Goal: Task Accomplishment & Management: Use online tool/utility

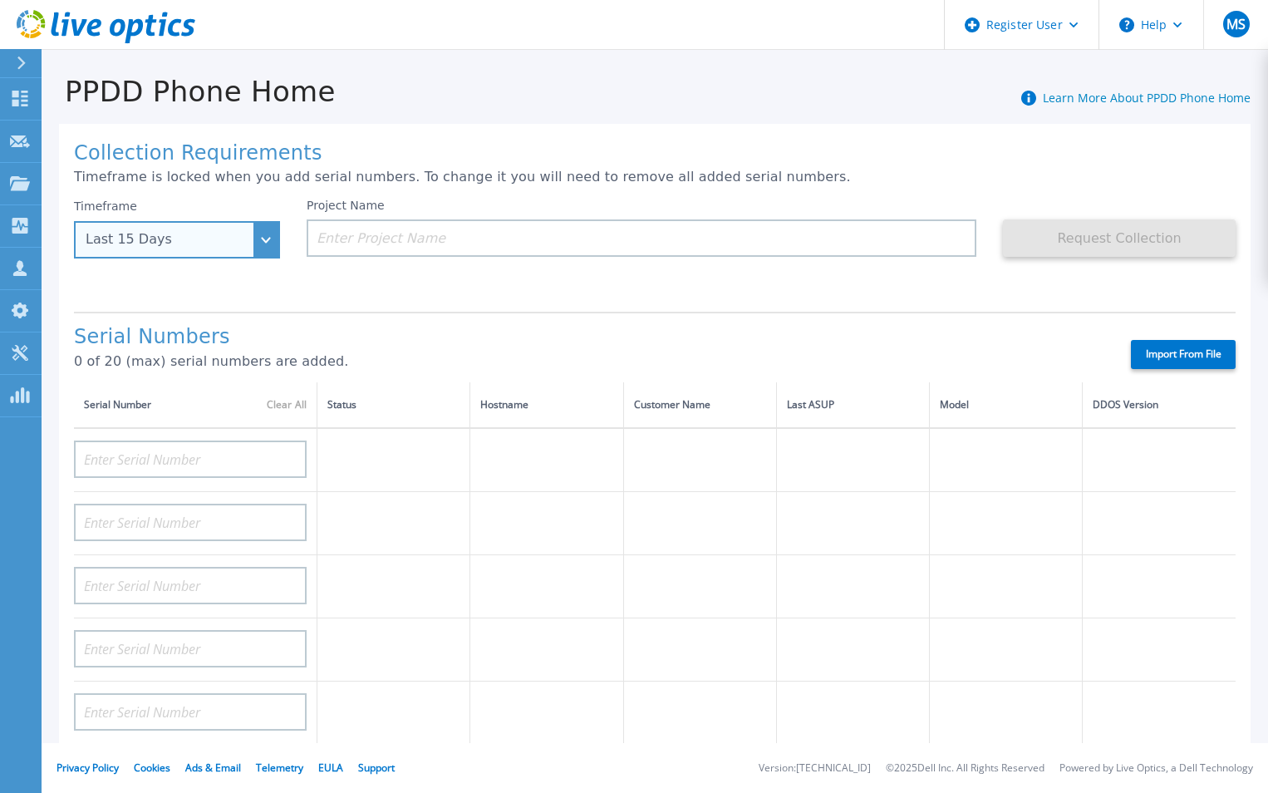
click at [216, 236] on div "Last 15 Days" at bounding box center [168, 239] width 164 height 15
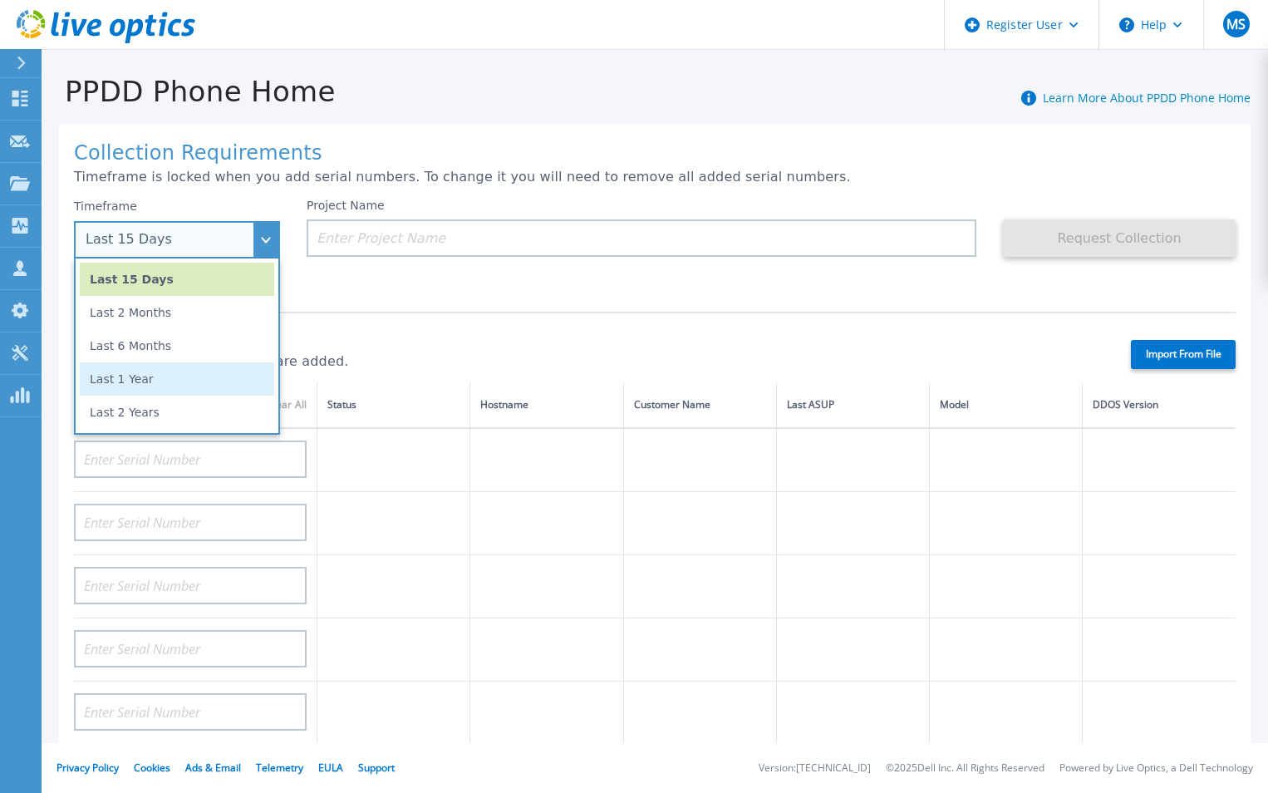
click at [218, 370] on li "Last 1 Year" at bounding box center [177, 378] width 194 height 33
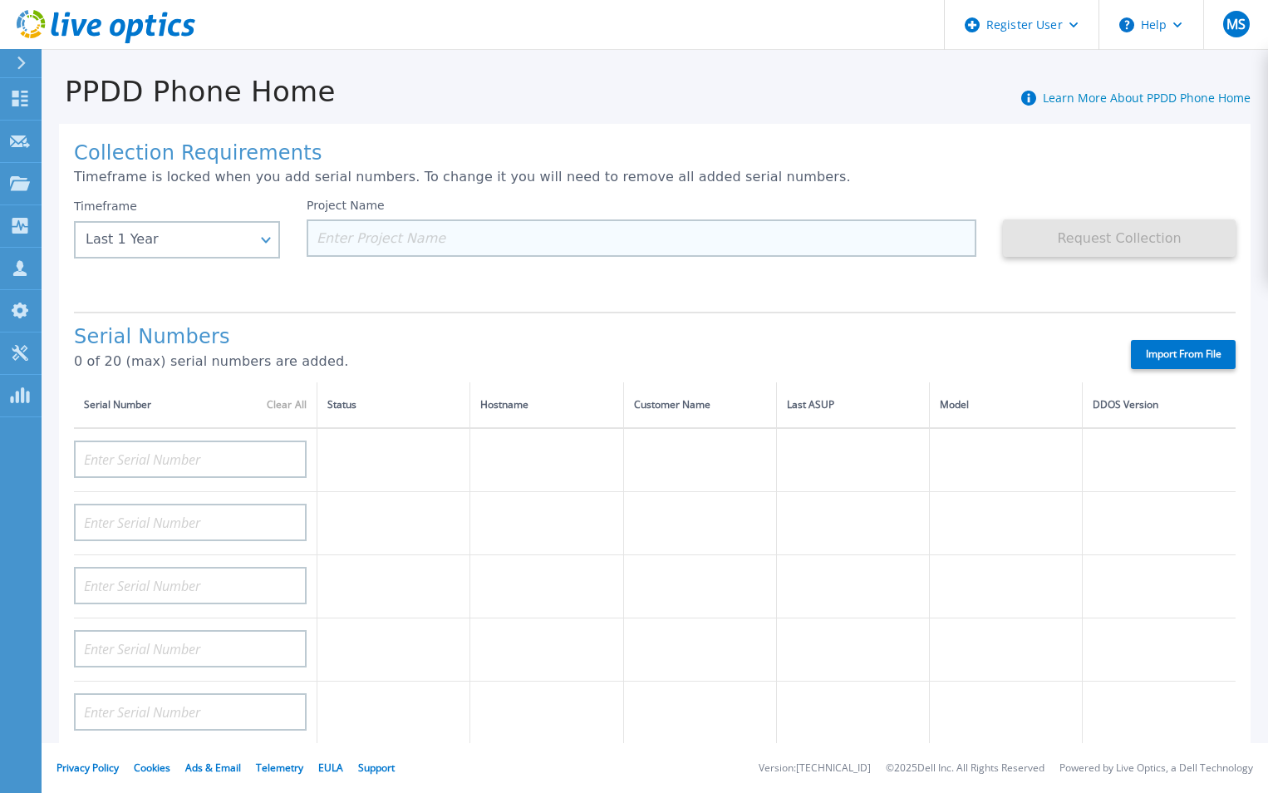
click at [454, 244] on input at bounding box center [642, 237] width 670 height 37
click at [380, 247] on input at bounding box center [642, 237] width 670 height 37
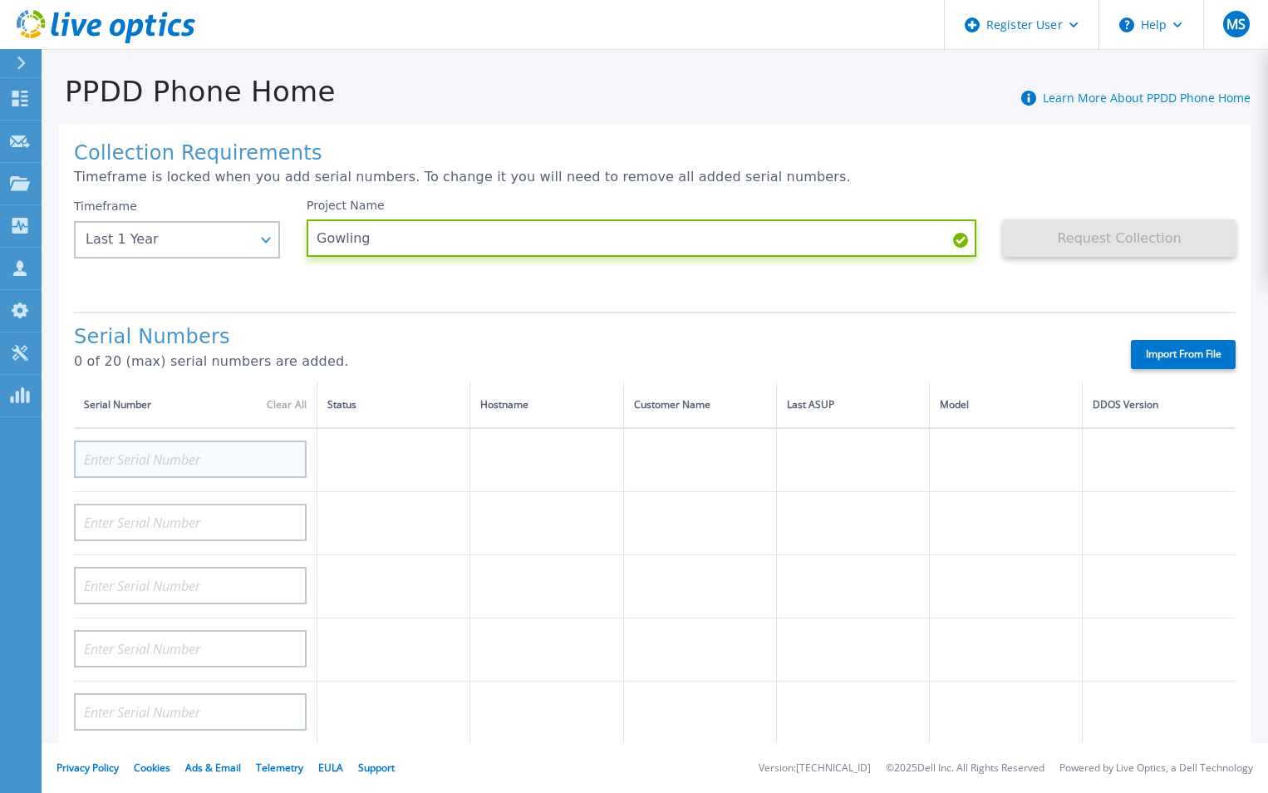
type input "Gowling"
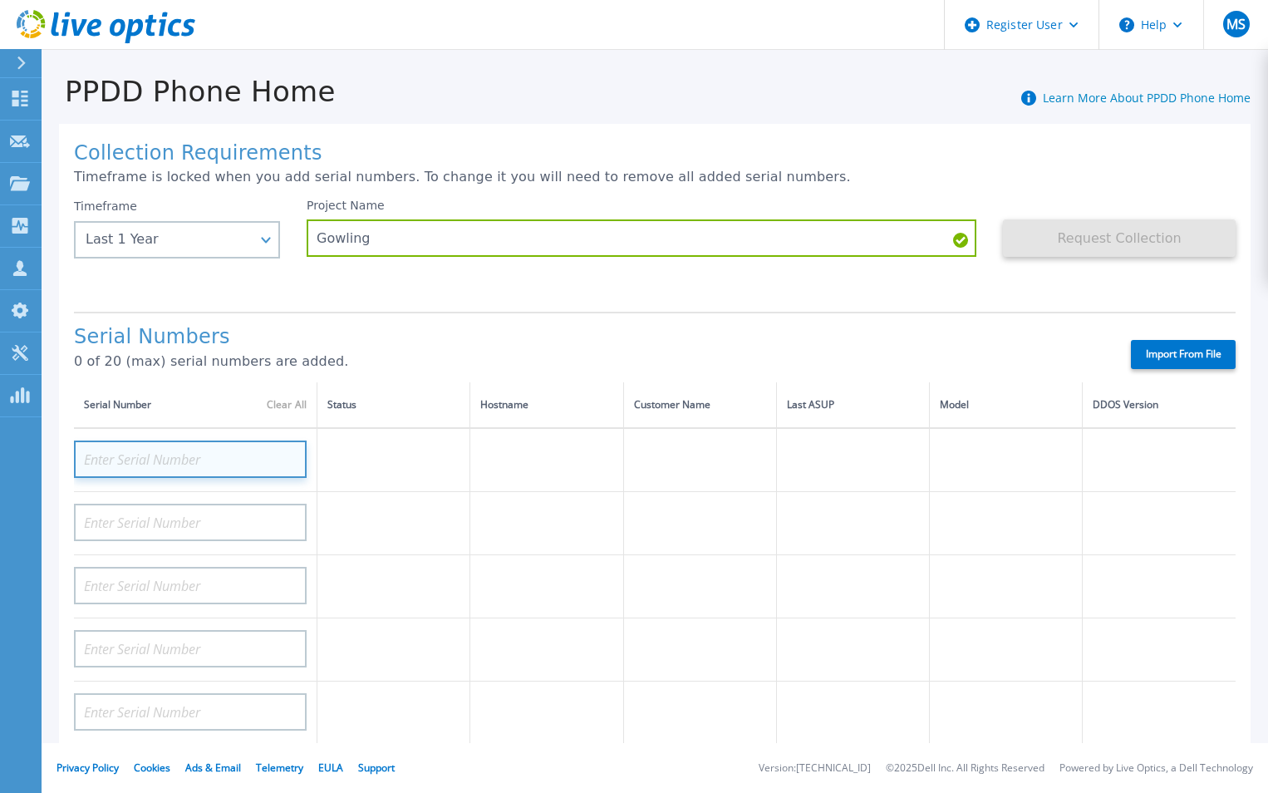
click at [183, 465] on input at bounding box center [190, 458] width 233 height 37
paste input "CKM01220407567"
type input "CKM01220407567"
click at [508, 364] on p "0 of 20 (max) serial numbers are added." at bounding box center [588, 361] width 1028 height 15
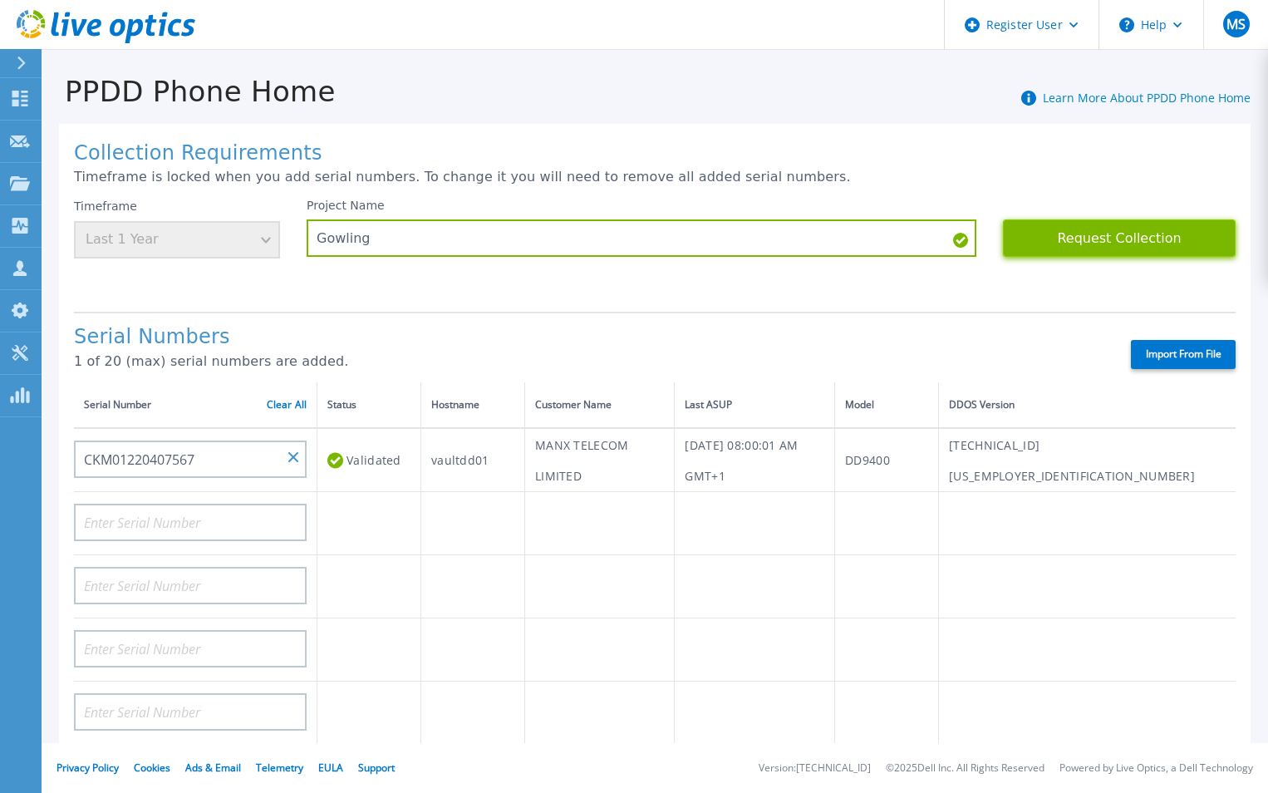
click at [1061, 239] on button "Request Collection" at bounding box center [1119, 237] width 233 height 37
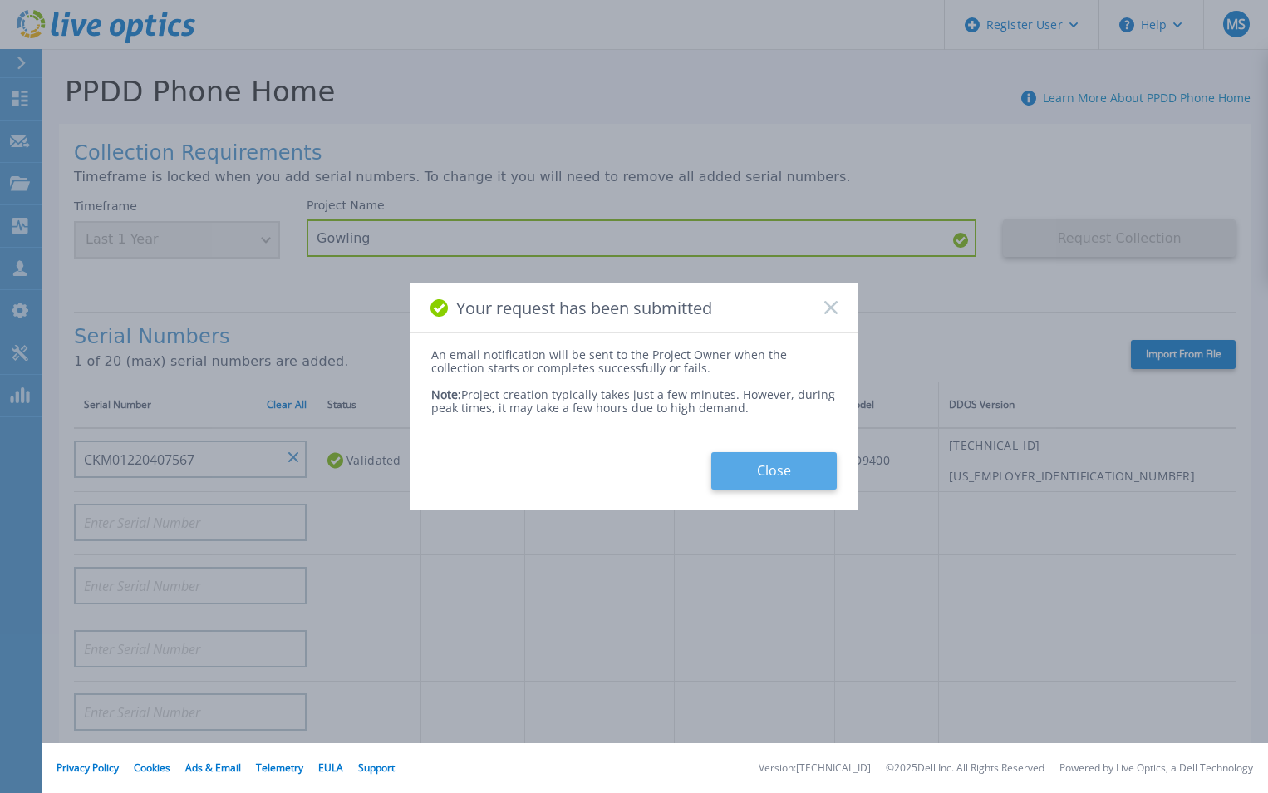
click at [809, 463] on button "Close" at bounding box center [773, 470] width 125 height 37
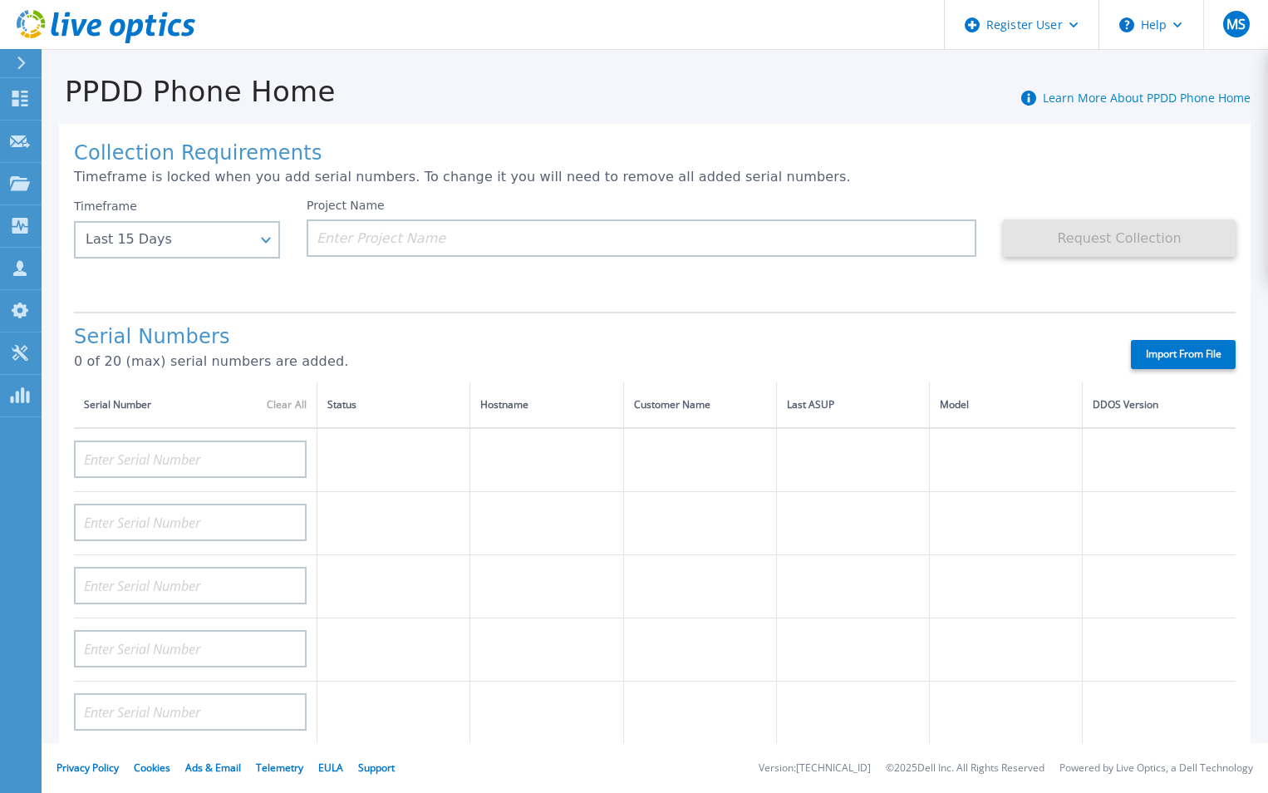
click at [586, 355] on p "0 of 20 (max) serial numbers are added." at bounding box center [588, 361] width 1028 height 15
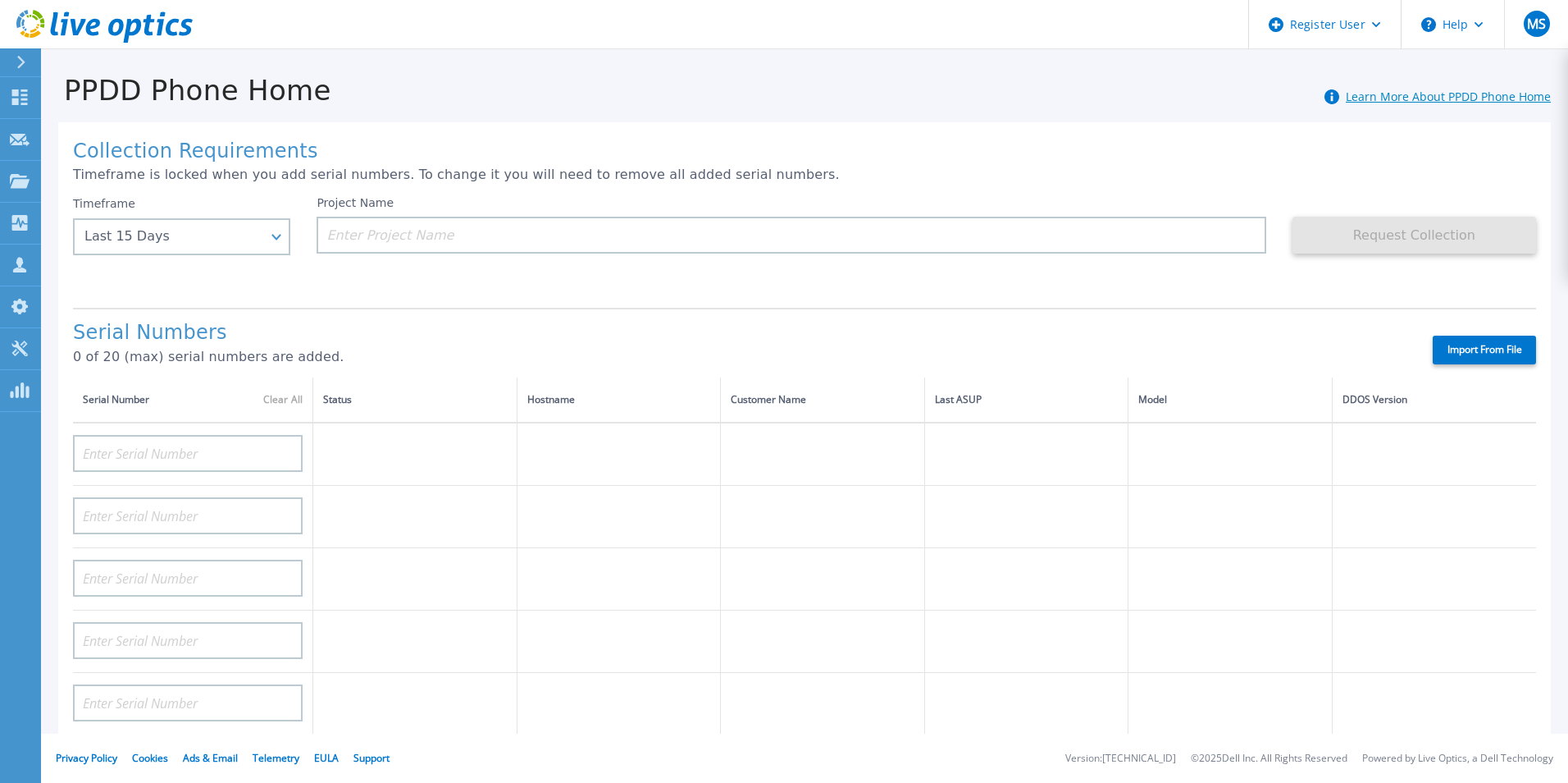
click at [1251, 99] on link "Learn More About PPDD Phone Home" at bounding box center [1449, 97] width 205 height 16
click at [601, 353] on p "0 of 20 (max) serial numbers are added." at bounding box center [739, 356] width 1331 height 15
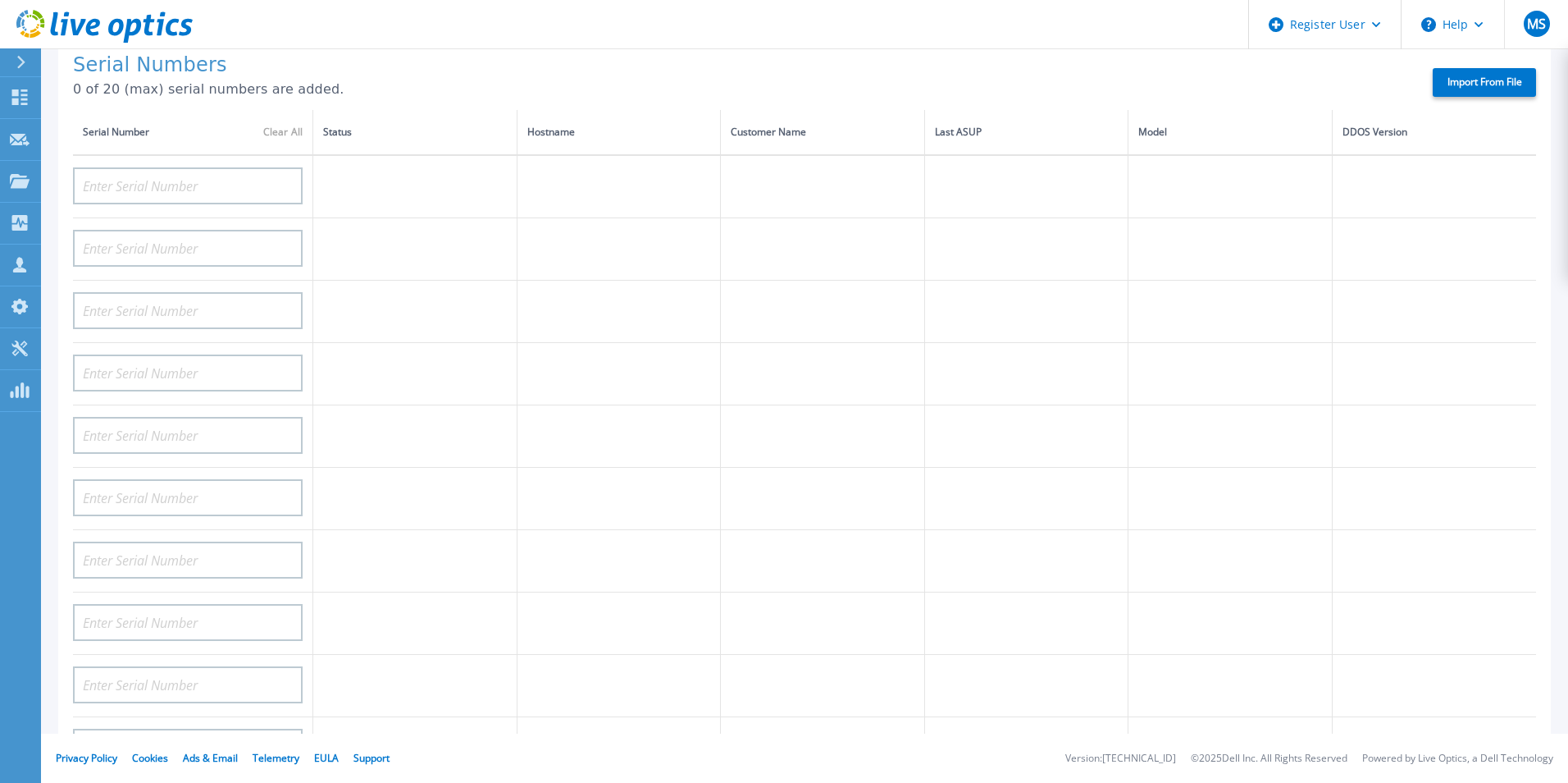
drag, startPoint x: 789, startPoint y: 540, endPoint x: 660, endPoint y: -60, distance: 613.7
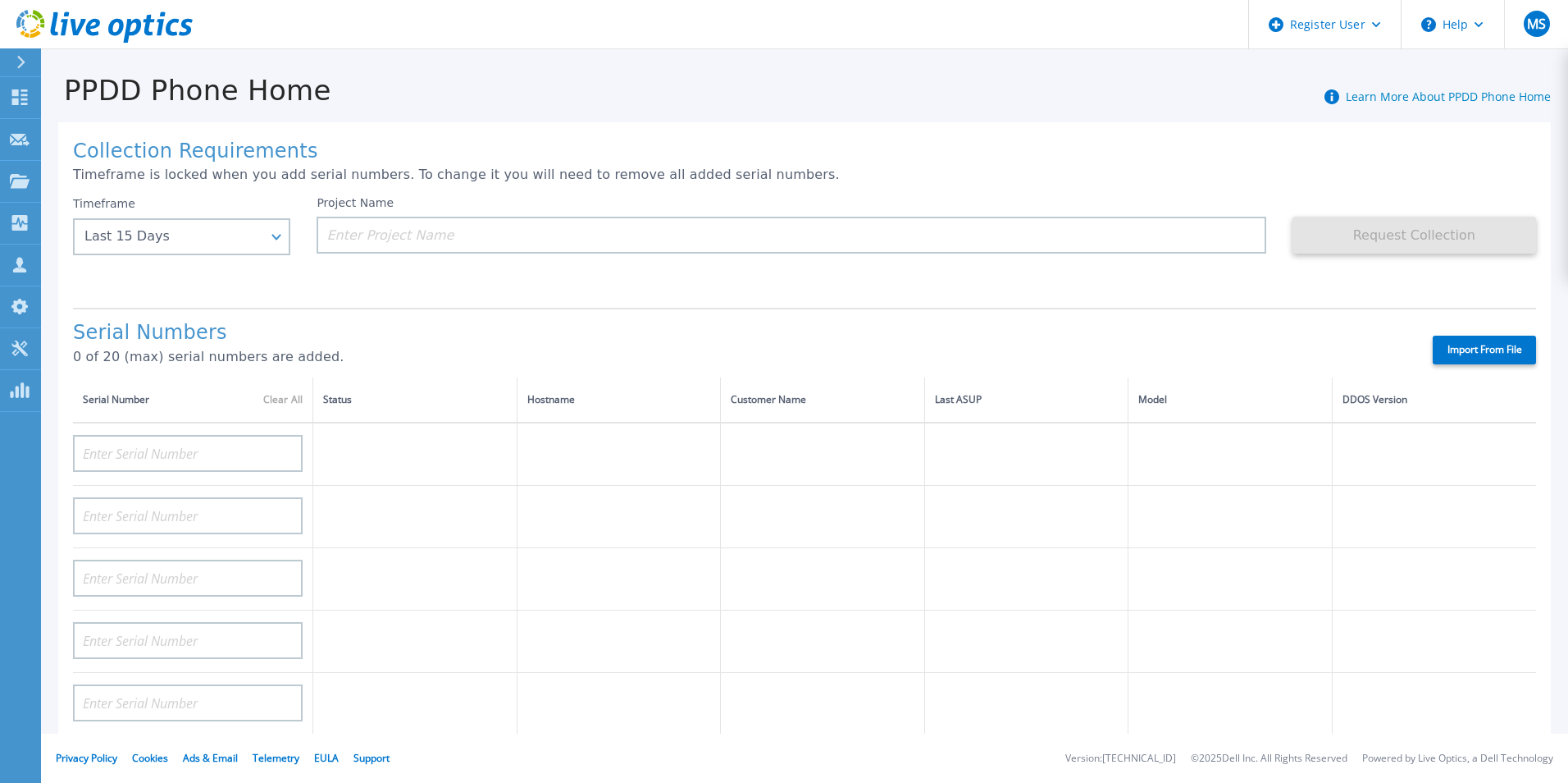
drag, startPoint x: 1036, startPoint y: 123, endPoint x: 1004, endPoint y: -60, distance: 185.8
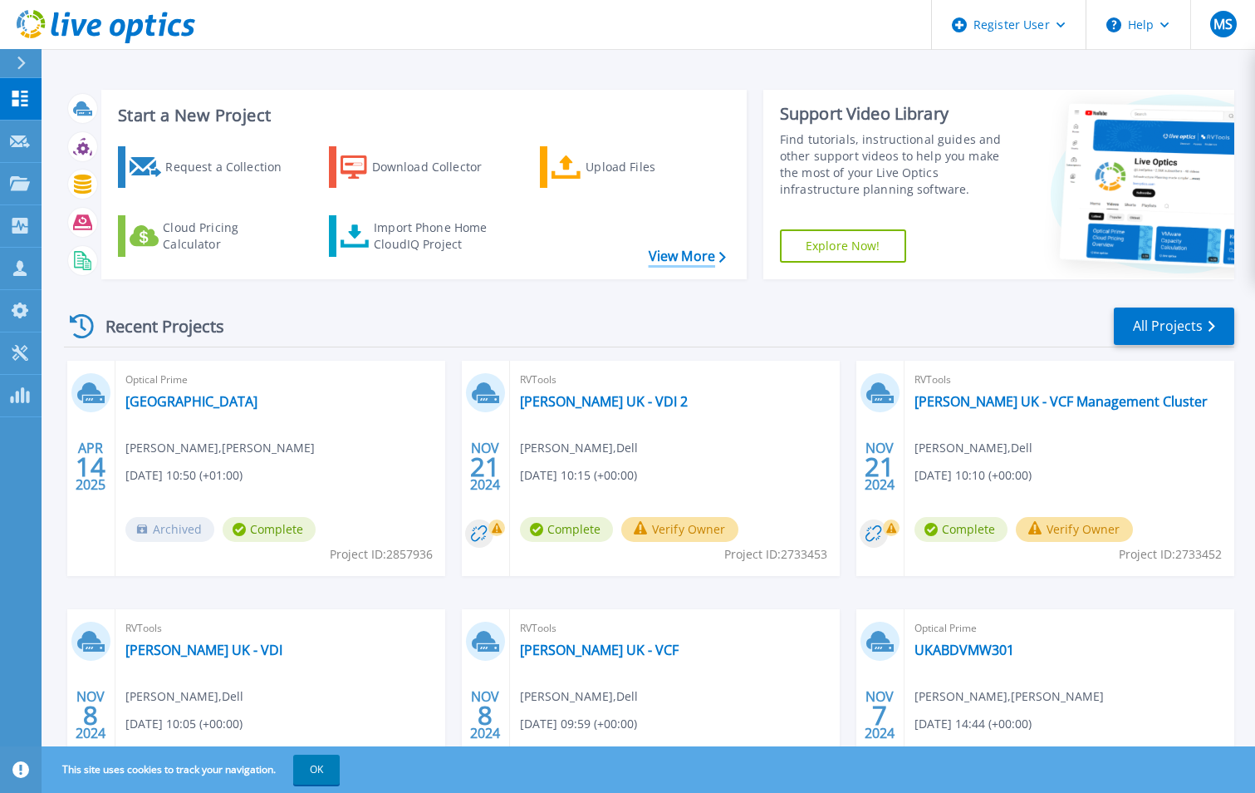
click at [718, 249] on link "View More" at bounding box center [687, 256] width 77 height 16
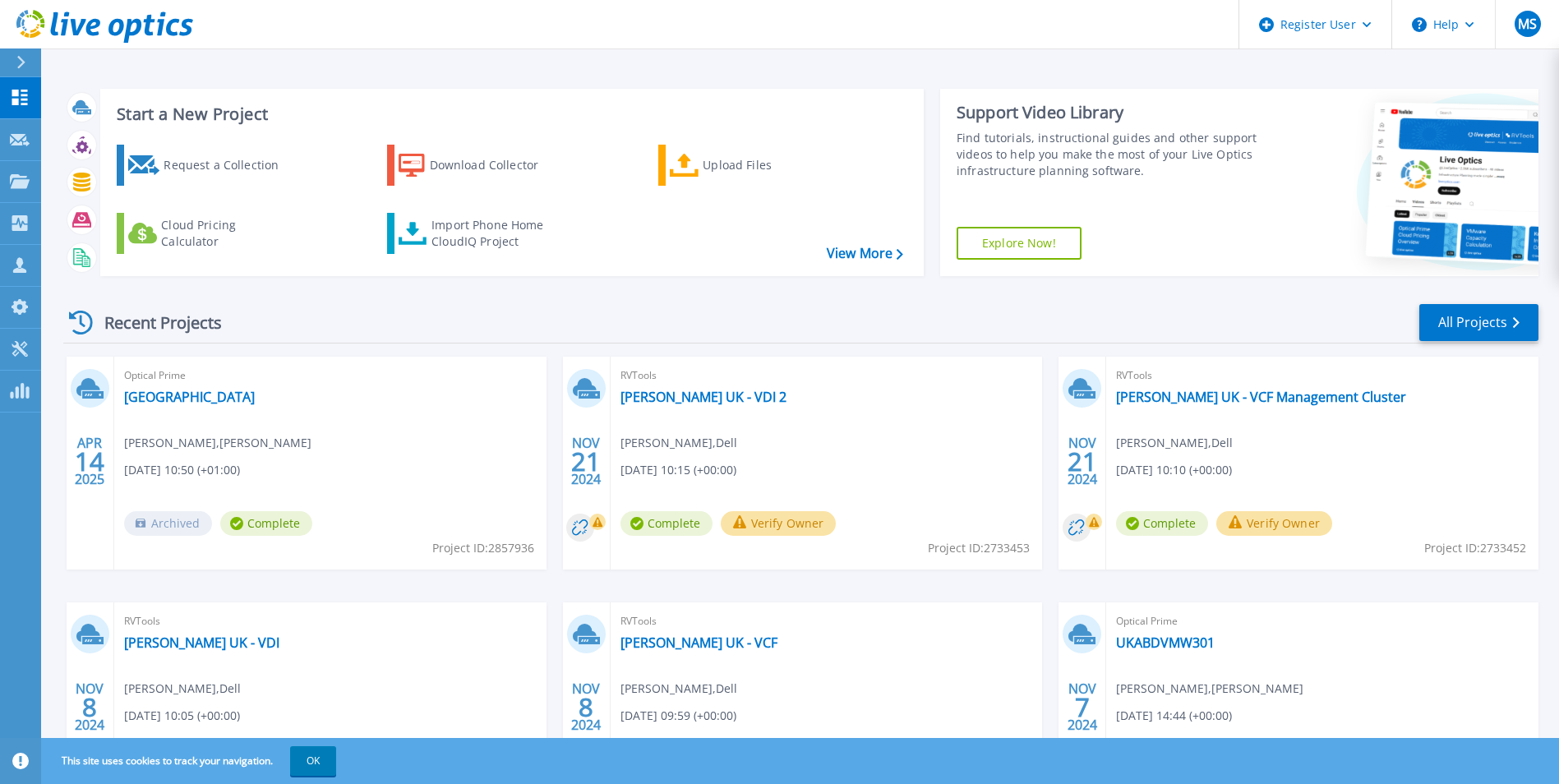
click at [30, 185] on div "Projects" at bounding box center [47, 181] width 76 height 15
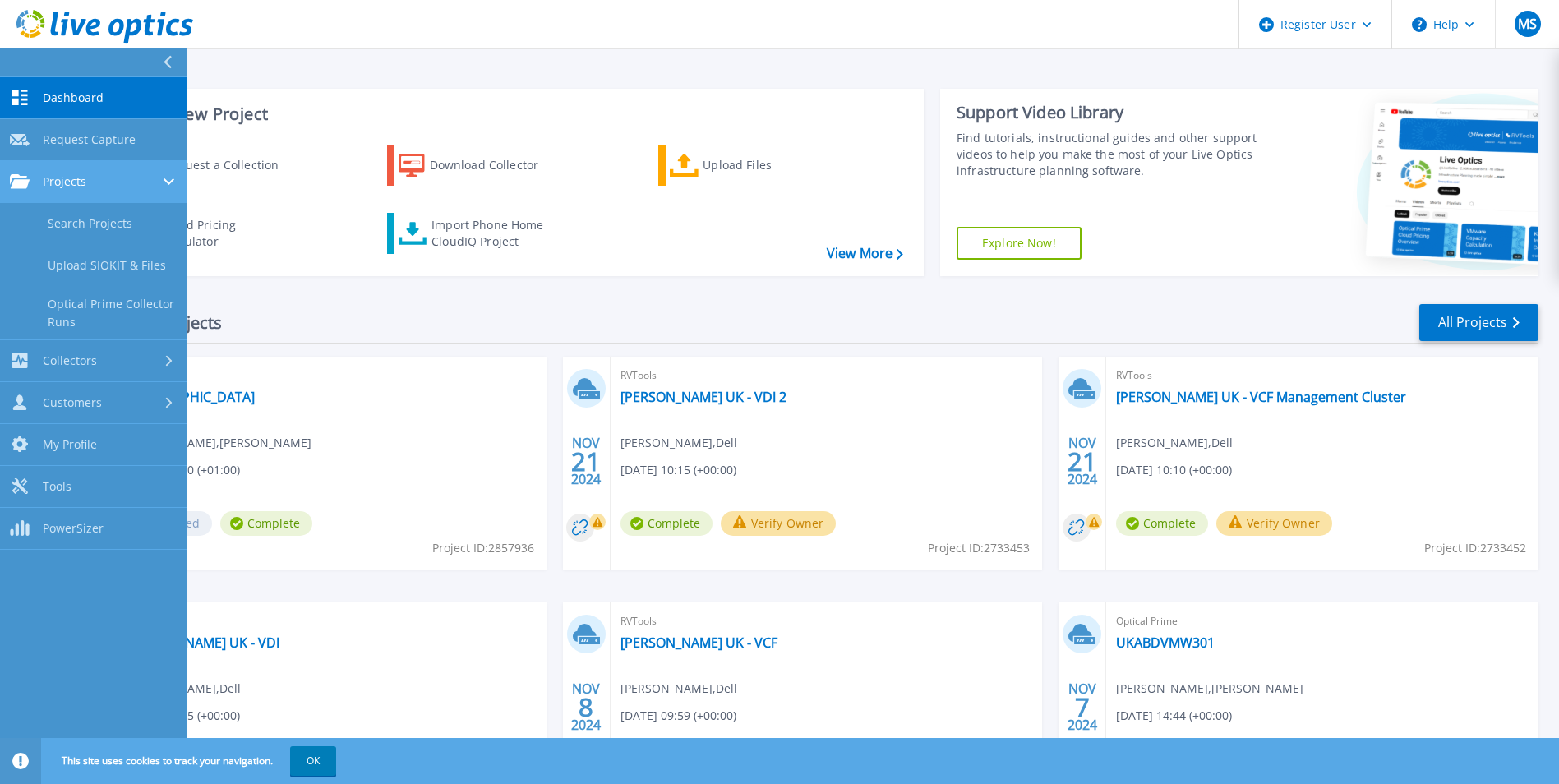
click at [133, 198] on link "Projects Projects" at bounding box center [93, 182] width 187 height 42
click at [134, 226] on link "Search Projects" at bounding box center [93, 223] width 187 height 42
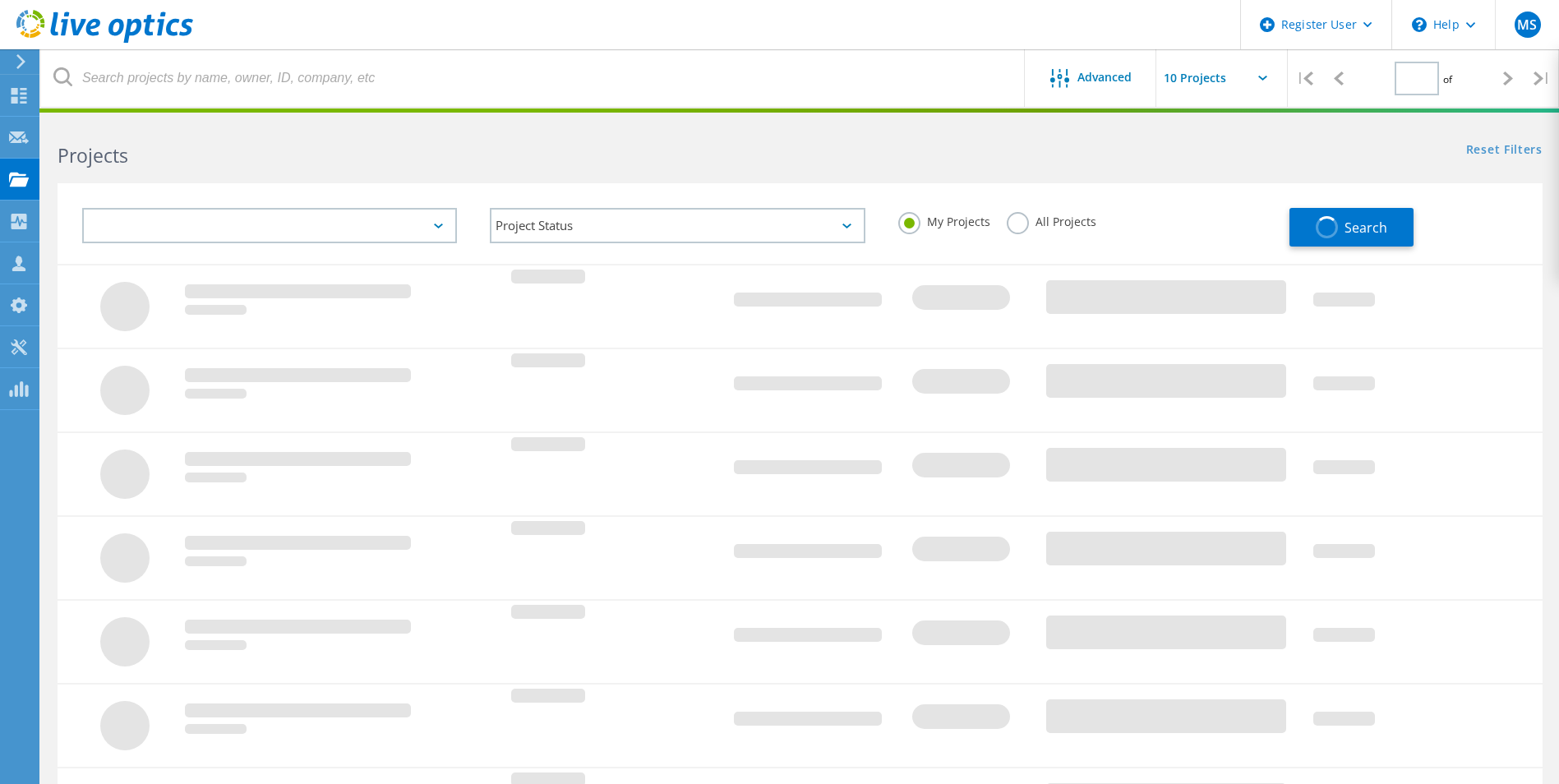
type input "1"
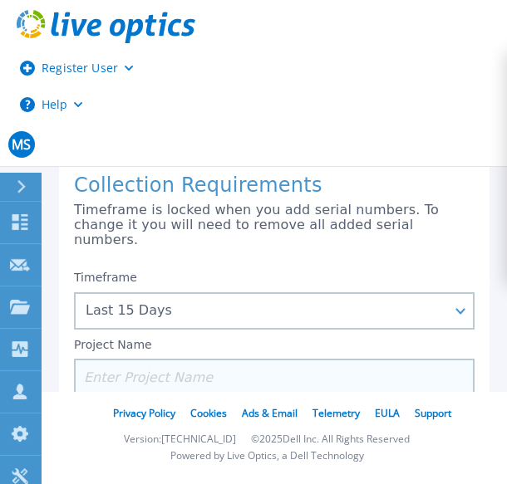
click at [286, 359] on input at bounding box center [274, 377] width 400 height 37
paste input "CKM01220407567"
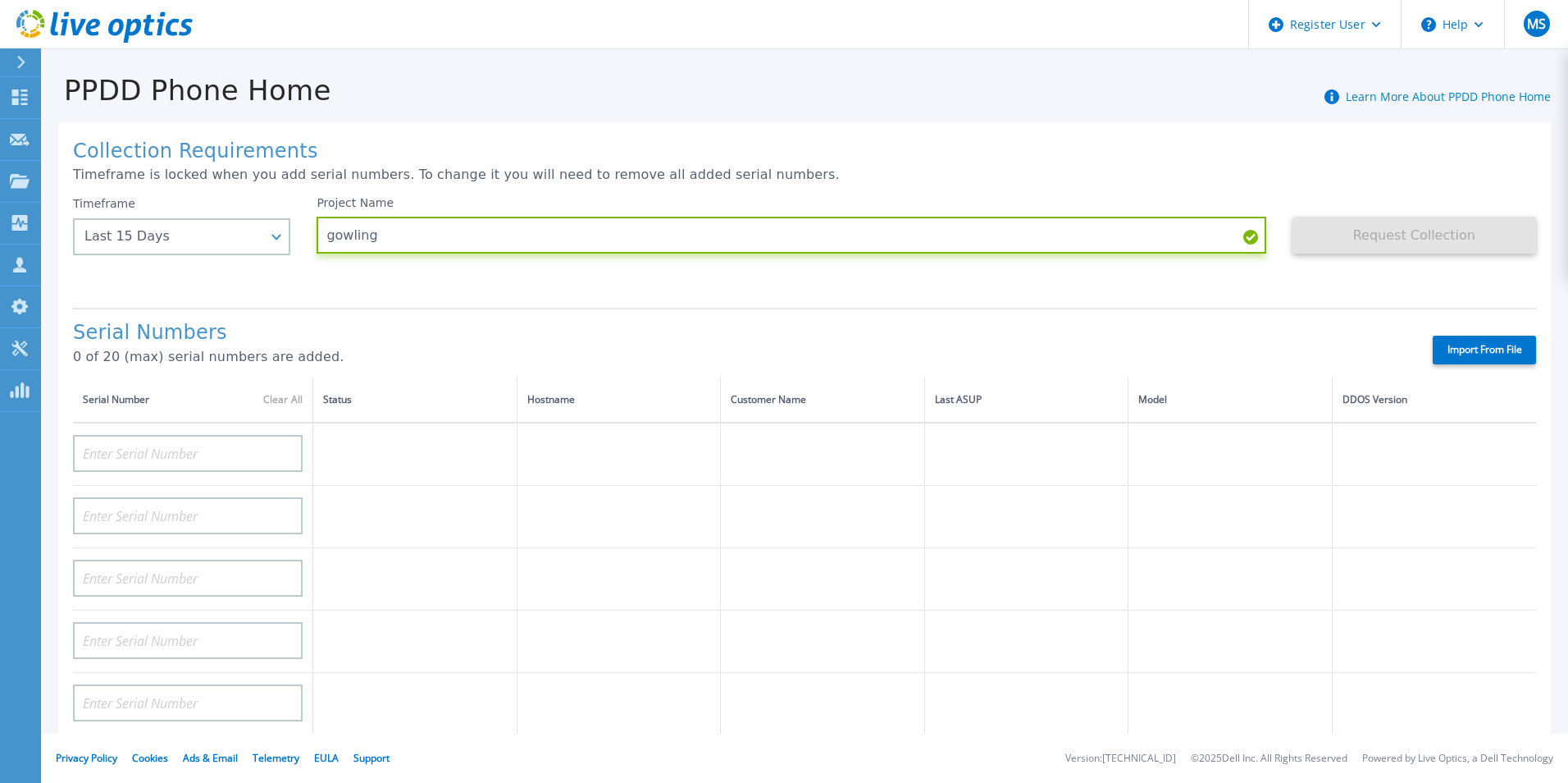
type input "gowling"
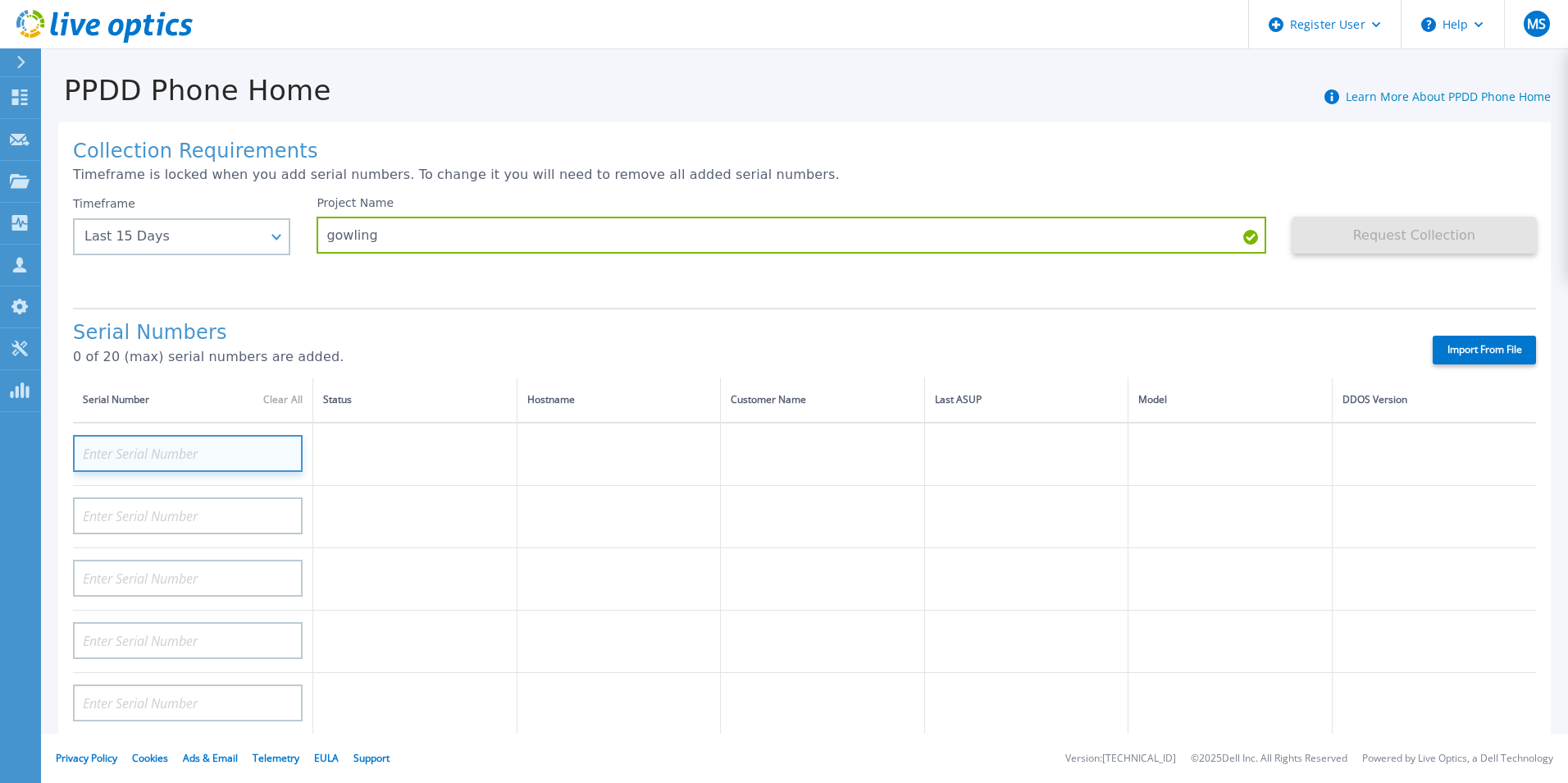
paste input "CKM01220407567"
type input "CKM01220407567"
click at [500, 359] on div "Serial Numbers 0 of 20 (max) serial numbers are added." at bounding box center [739, 350] width 1331 height 55
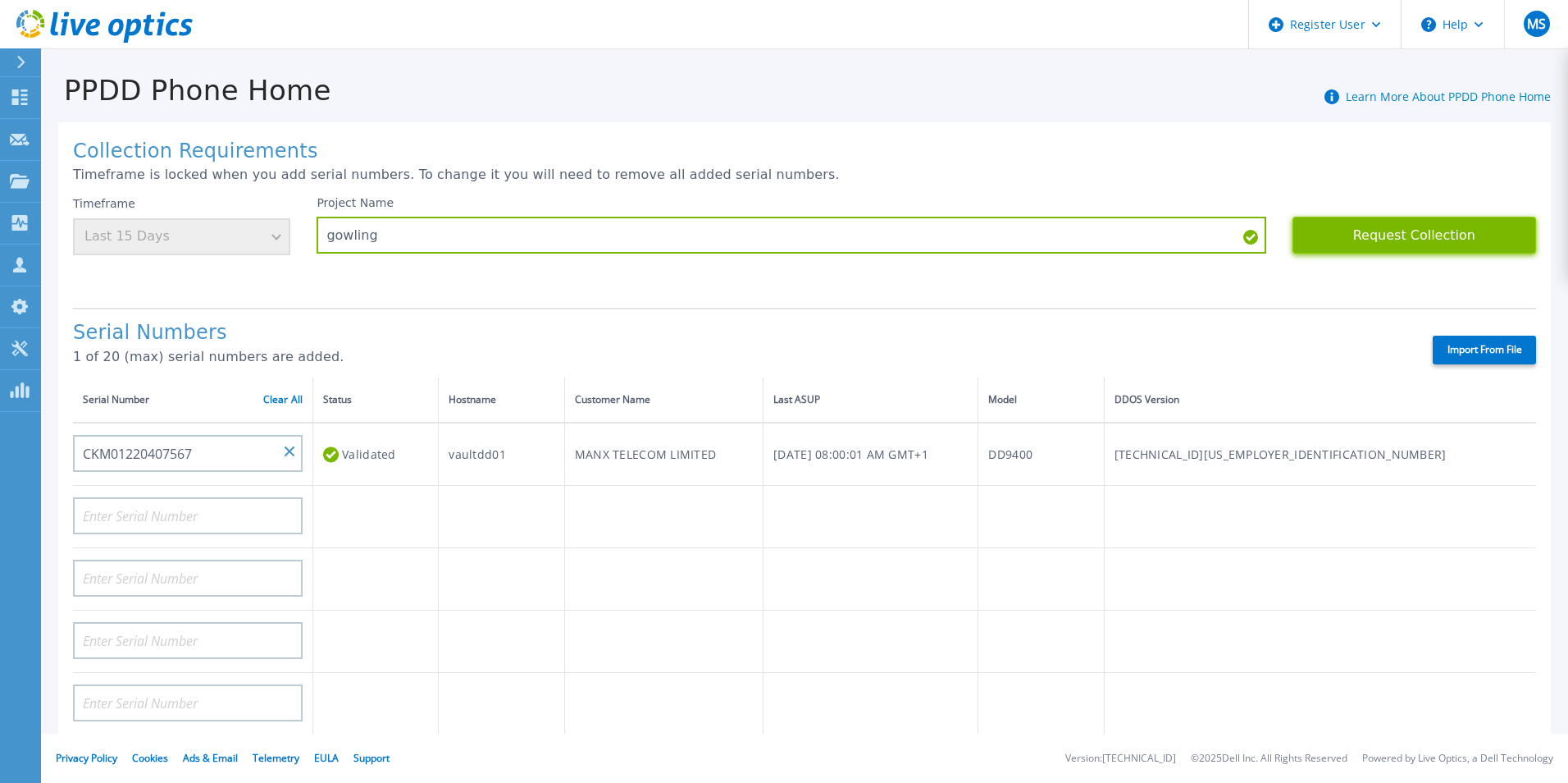
click at [500, 223] on button "Request Collection" at bounding box center [1414, 234] width 244 height 37
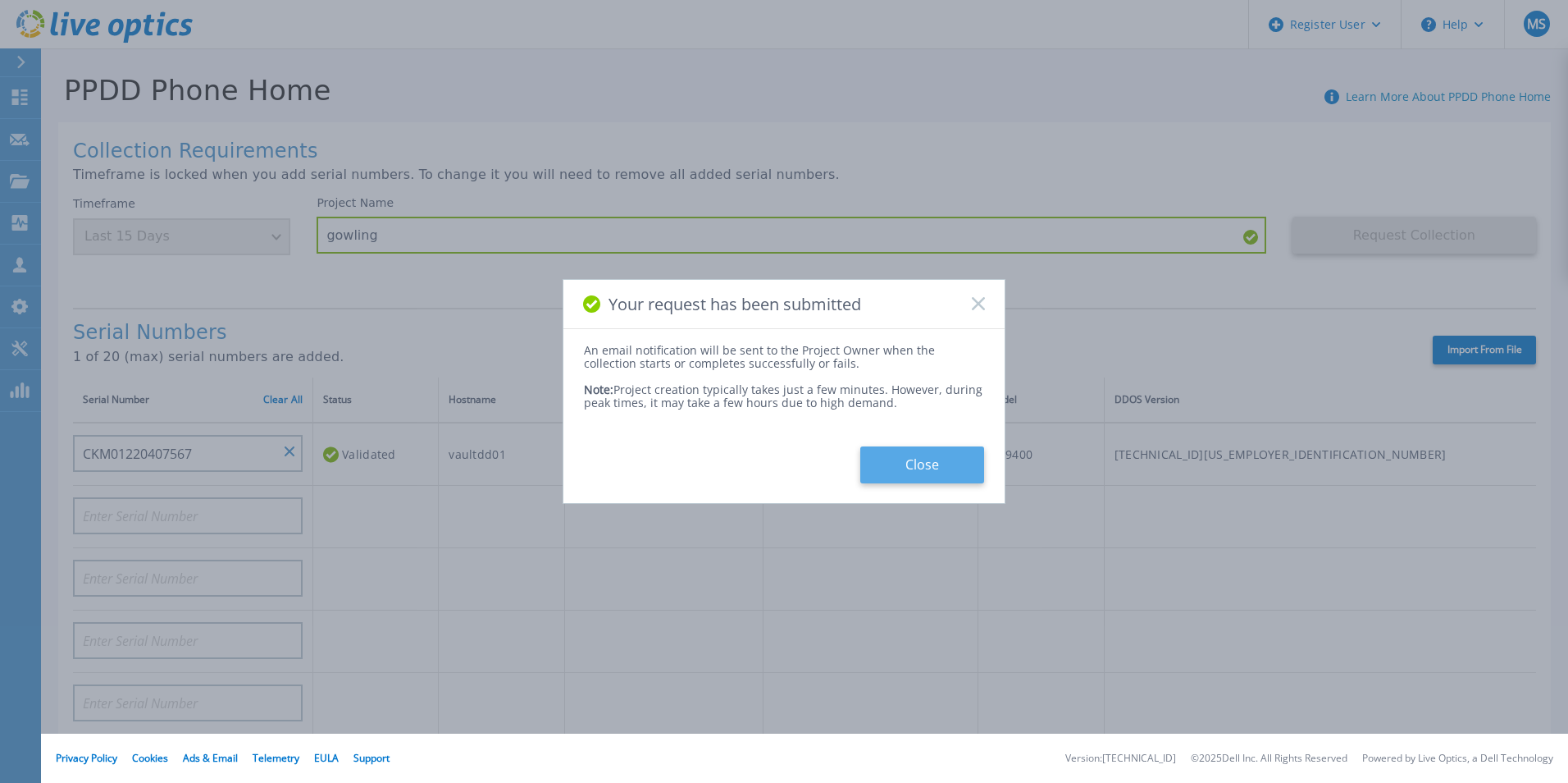
click at [500, 461] on button "Close" at bounding box center [921, 464] width 123 height 37
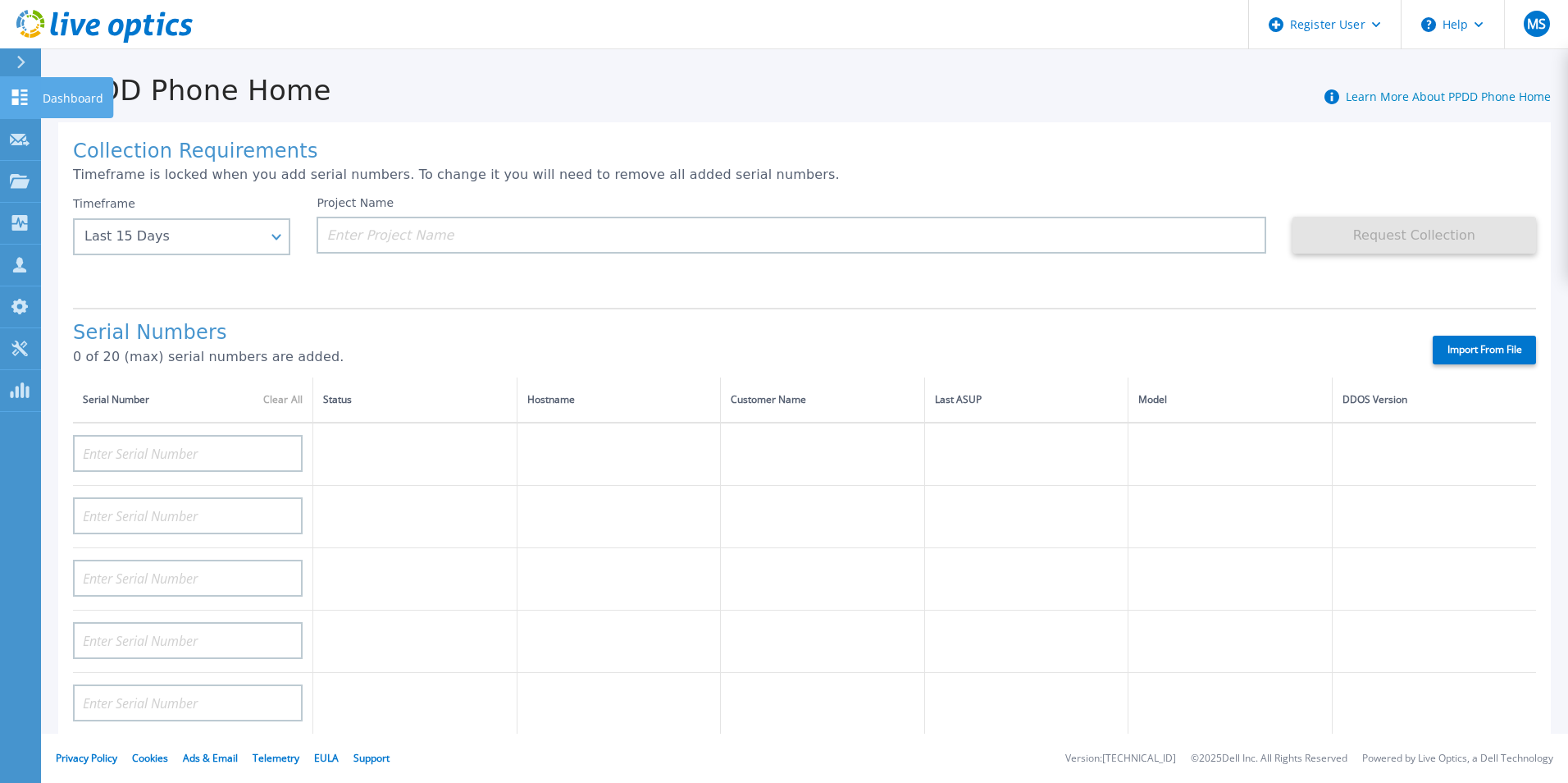
click at [24, 88] on link "Dashboard Dashboard" at bounding box center [21, 98] width 41 height 41
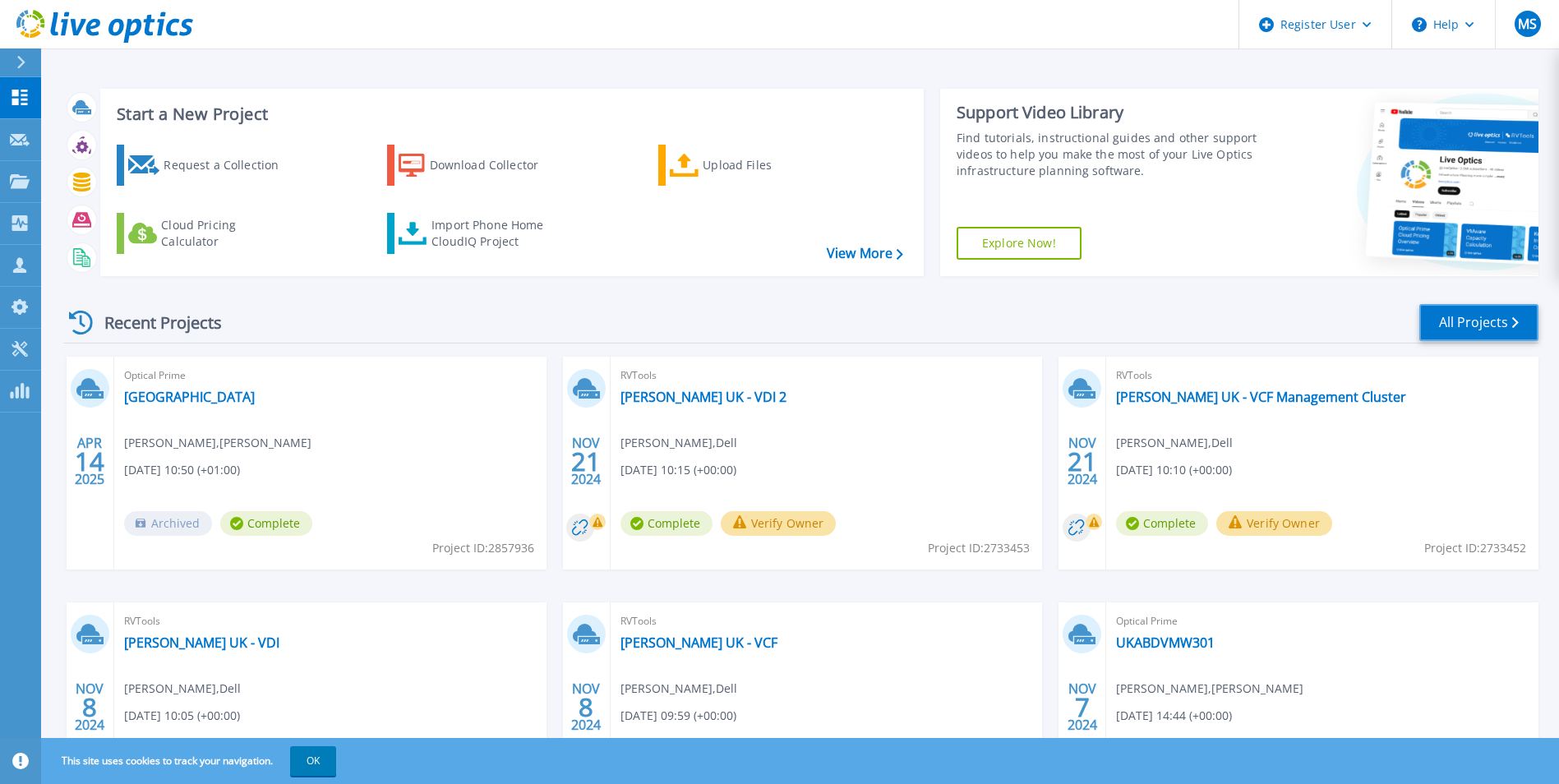
click at [1496, 317] on link "All Projects" at bounding box center [1479, 321] width 119 height 37
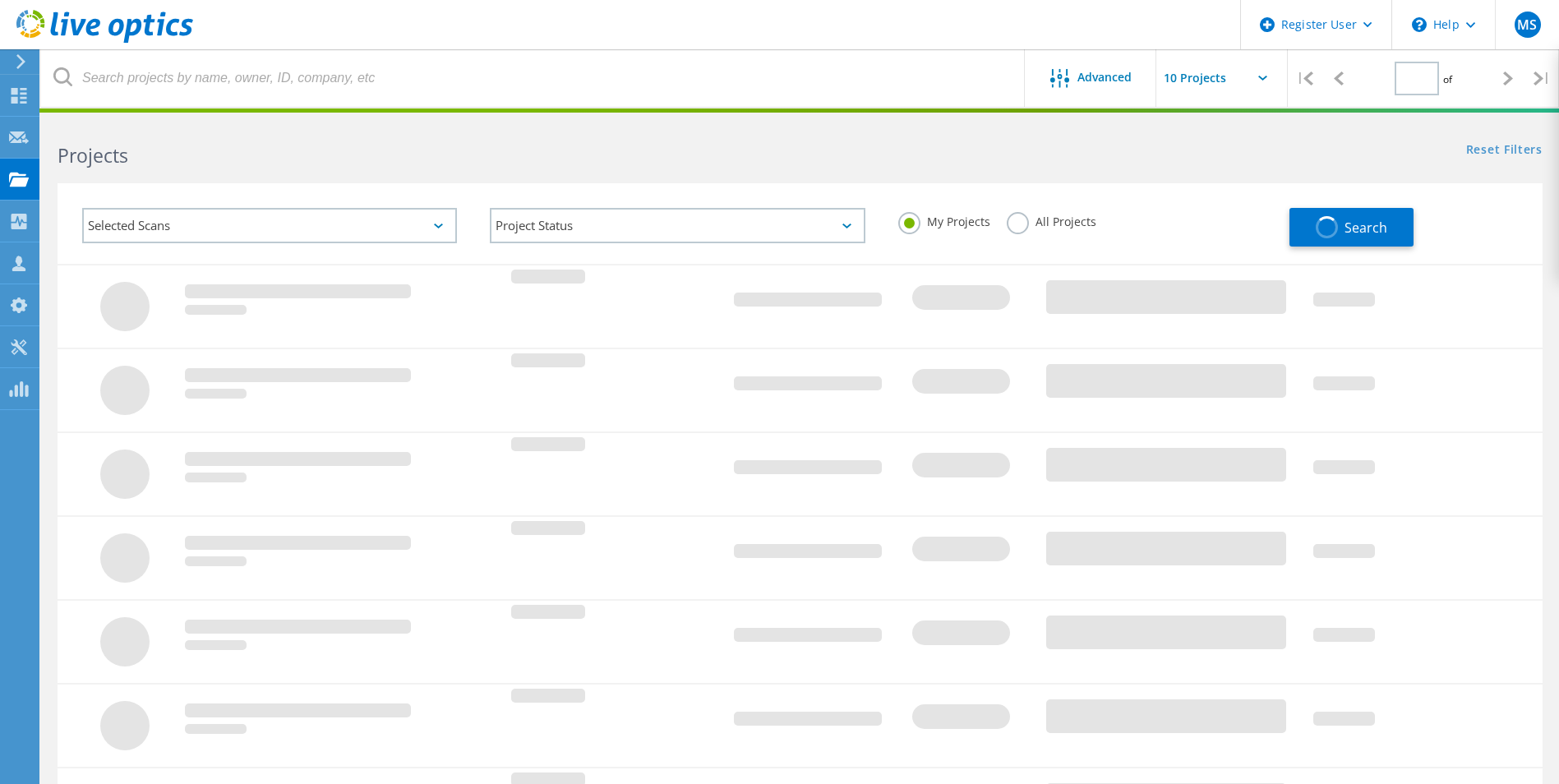
type input "1"
